Goal: Check status: Check status

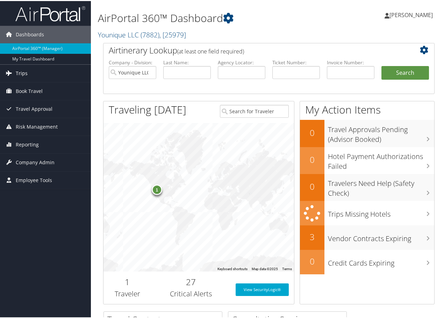
click at [18, 73] on span "Trips" at bounding box center [22, 72] width 12 height 17
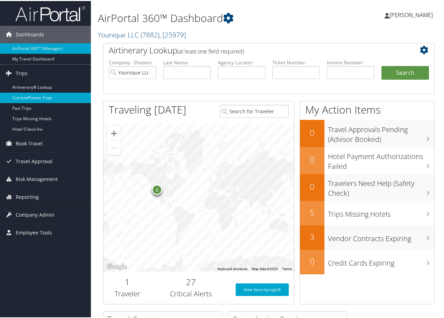
click at [24, 95] on link "Current/Future Trips" at bounding box center [45, 97] width 91 height 10
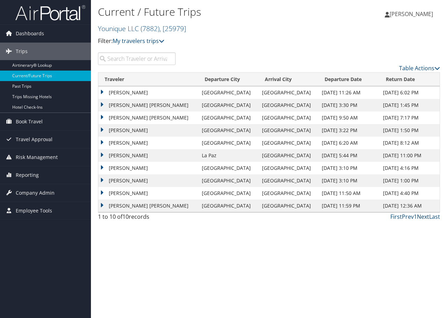
click at [423, 218] on link "Next" at bounding box center [423, 217] width 12 height 8
